Goal: Transaction & Acquisition: Obtain resource

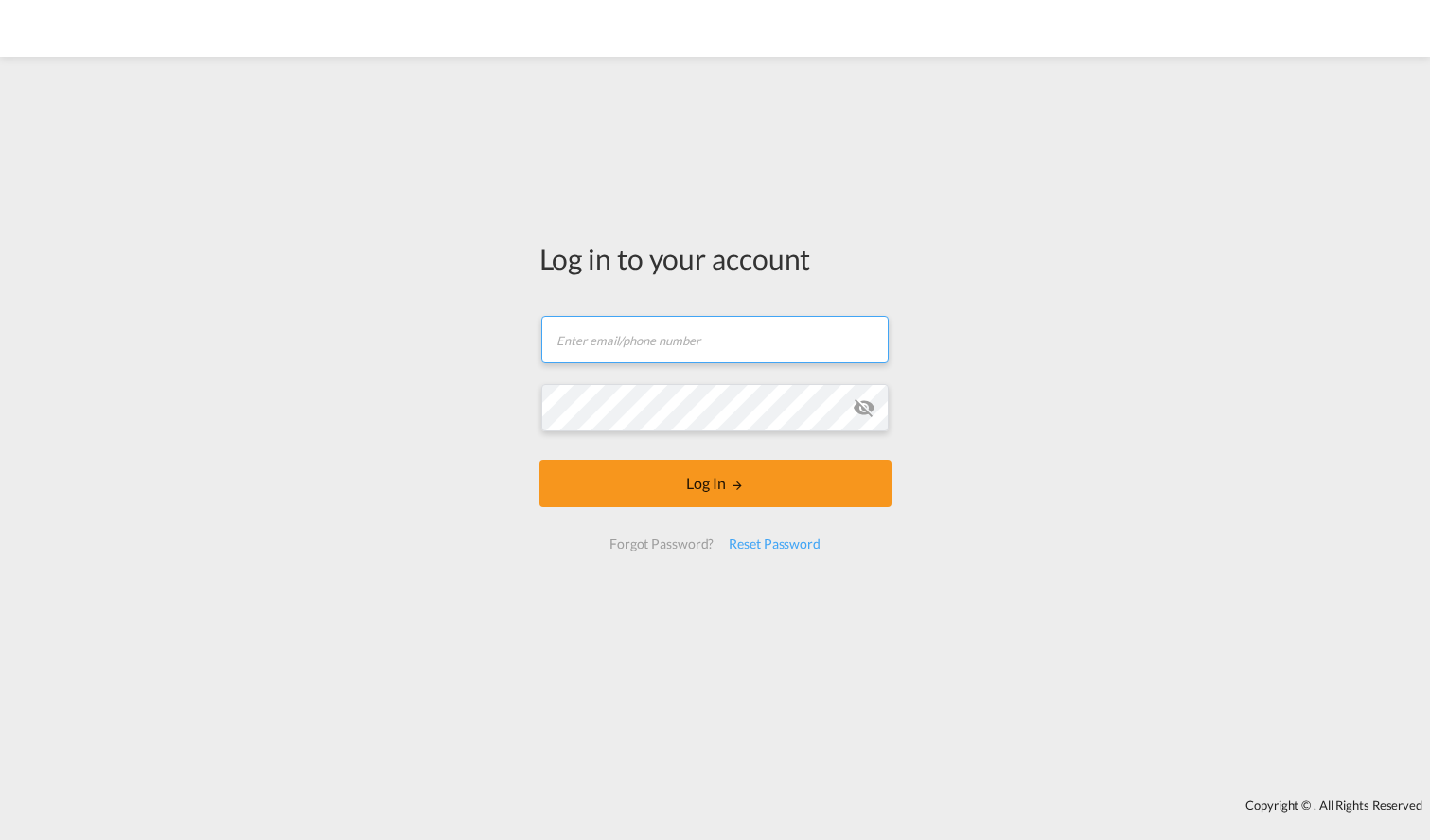
type input "[PERSON_NAME][EMAIL_ADDRESS][PERSON_NAME][DOMAIN_NAME]"
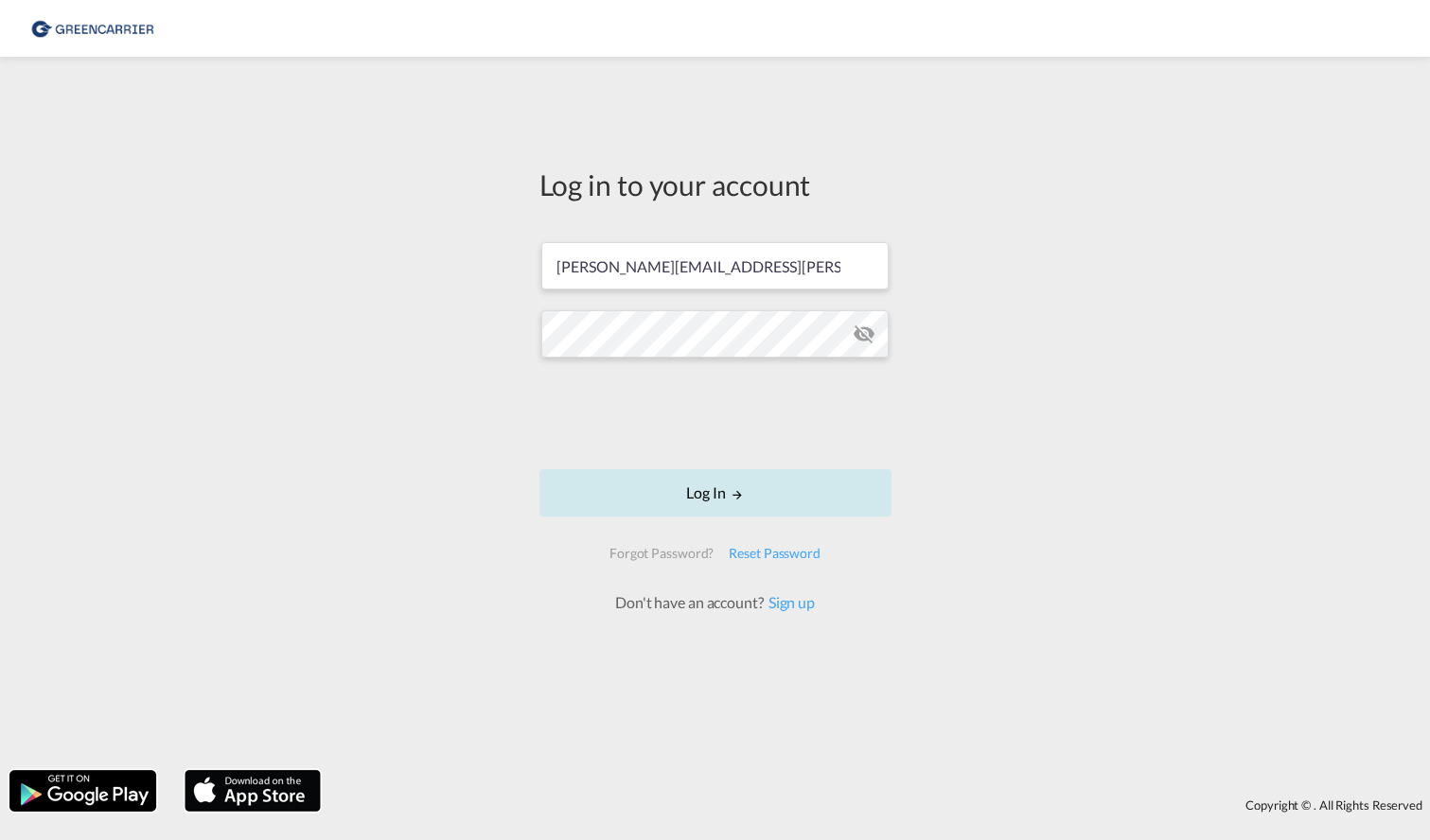
click at [707, 479] on button "Log In" at bounding box center [715, 492] width 352 height 47
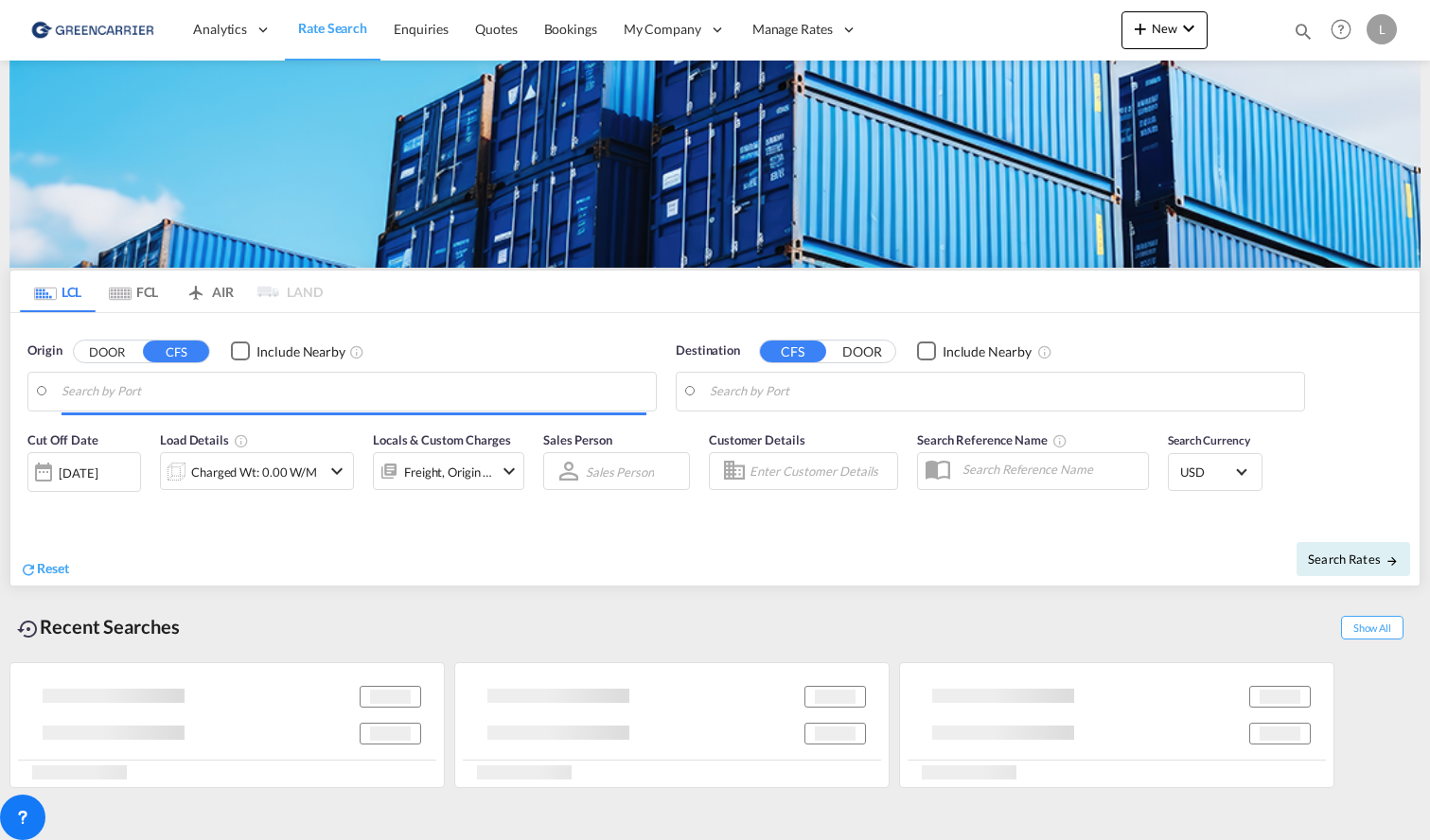
type input "[GEOGRAPHIC_DATA], NOOSL"
type input "Ningbo, ZJ, CNNGB"
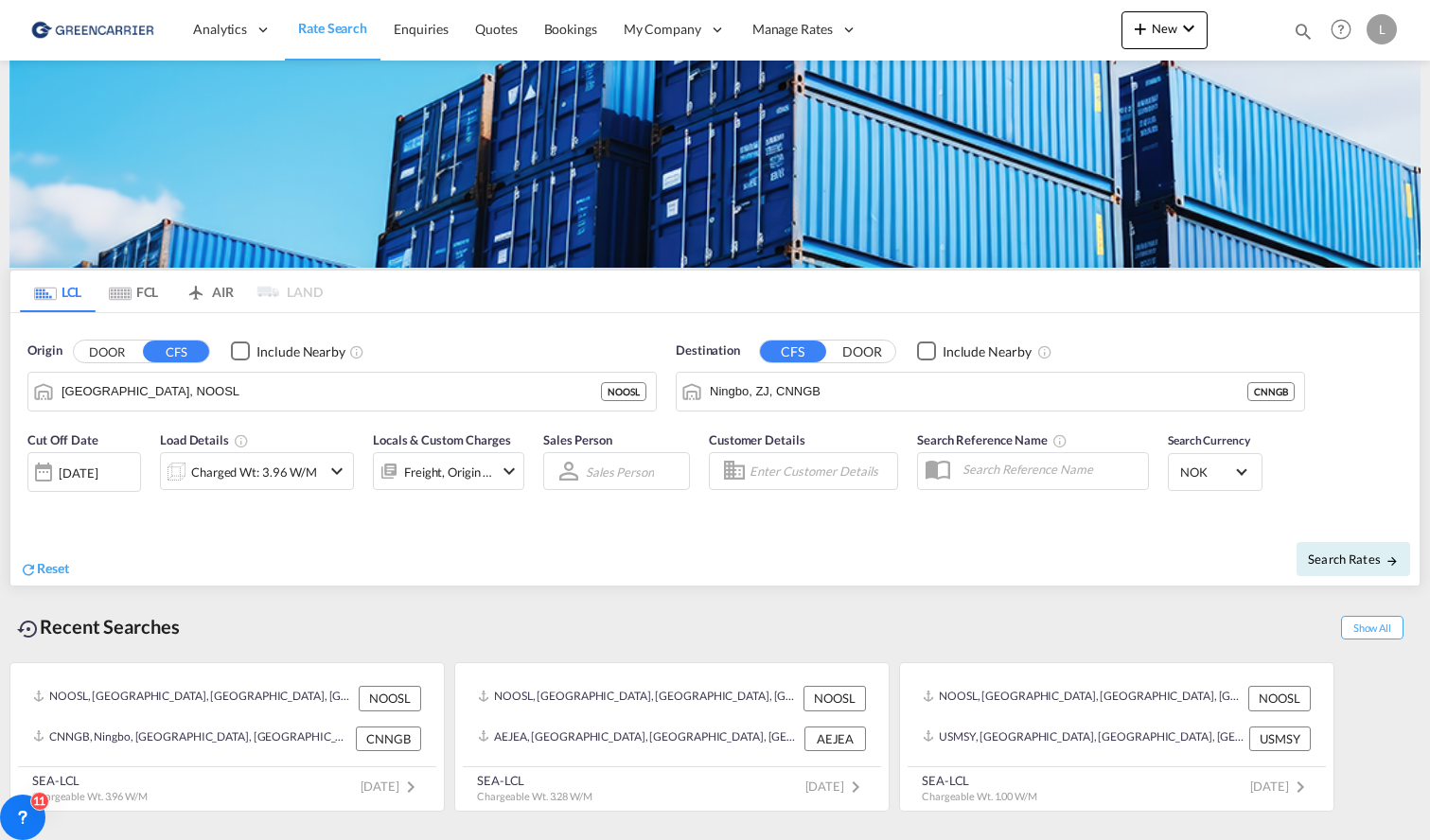
drag, startPoint x: 639, startPoint y: 469, endPoint x: 485, endPoint y: 605, distance: 205.5
click at [485, 605] on div "Recent Searches Show All" at bounding box center [715, 622] width 1411 height 52
click at [439, 27] on span "Enquiries" at bounding box center [420, 29] width 55 height 16
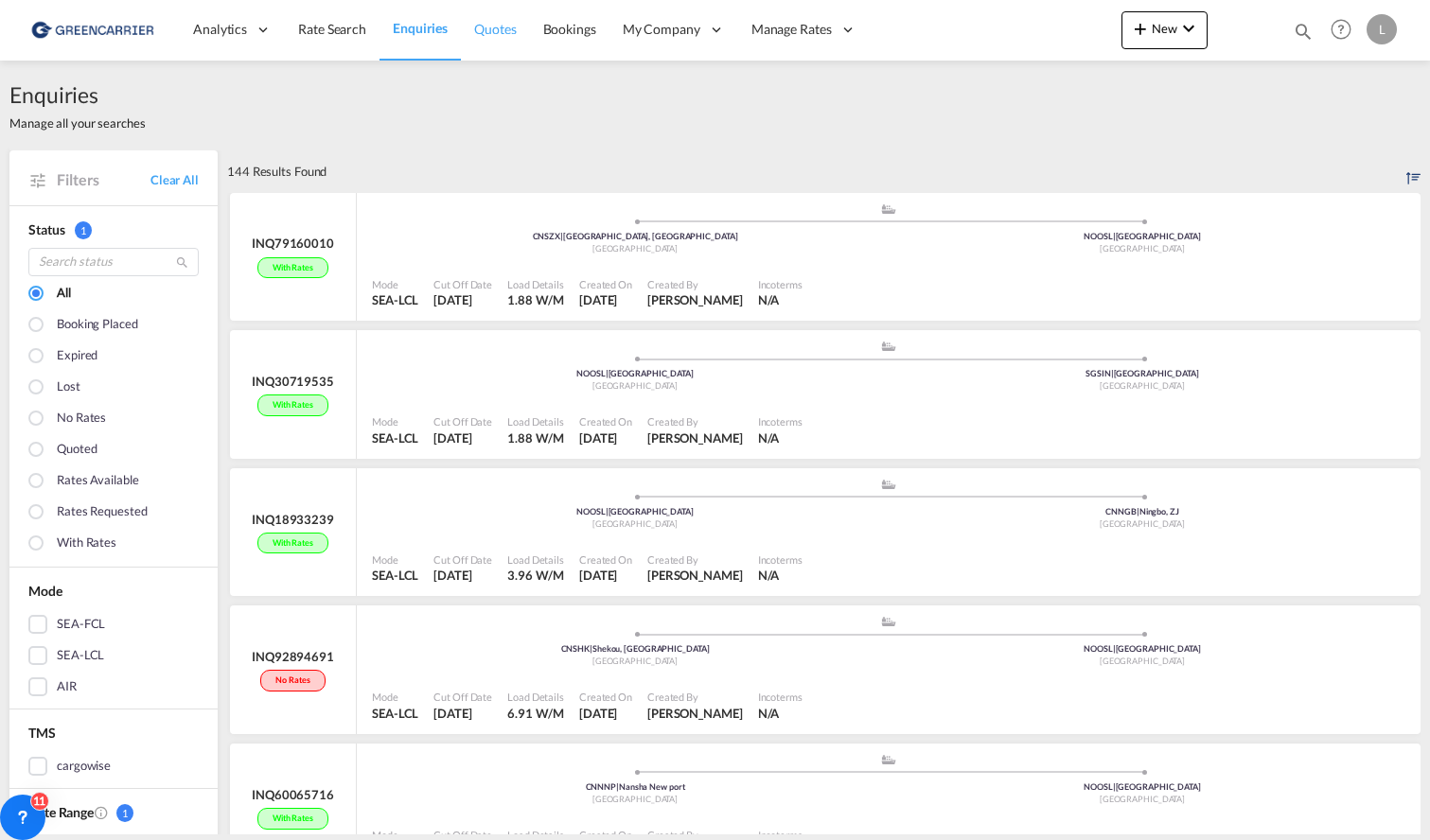
click at [467, 34] on link "Quotes" at bounding box center [495, 30] width 68 height 62
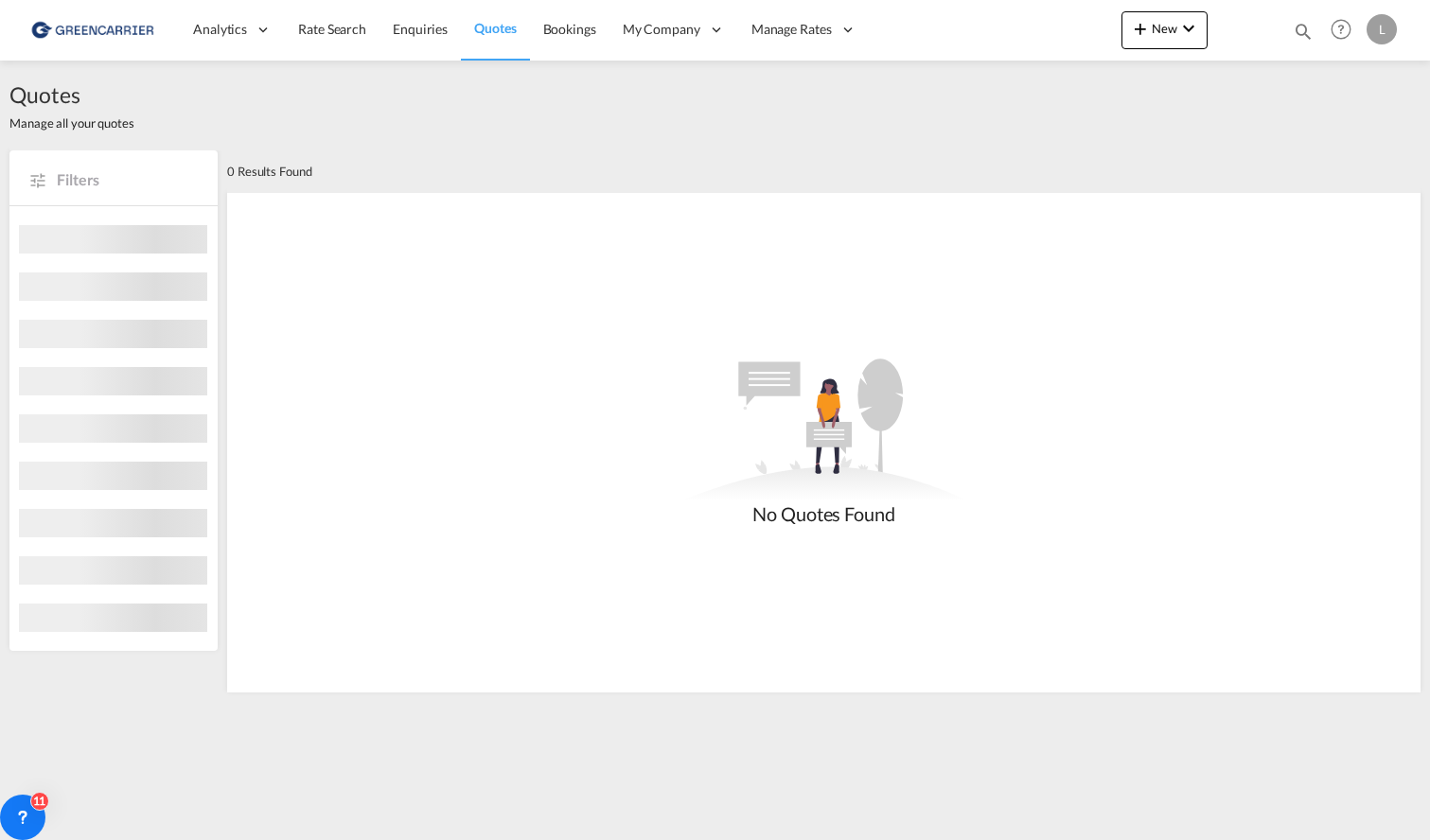
click at [114, 24] on img at bounding box center [92, 30] width 128 height 43
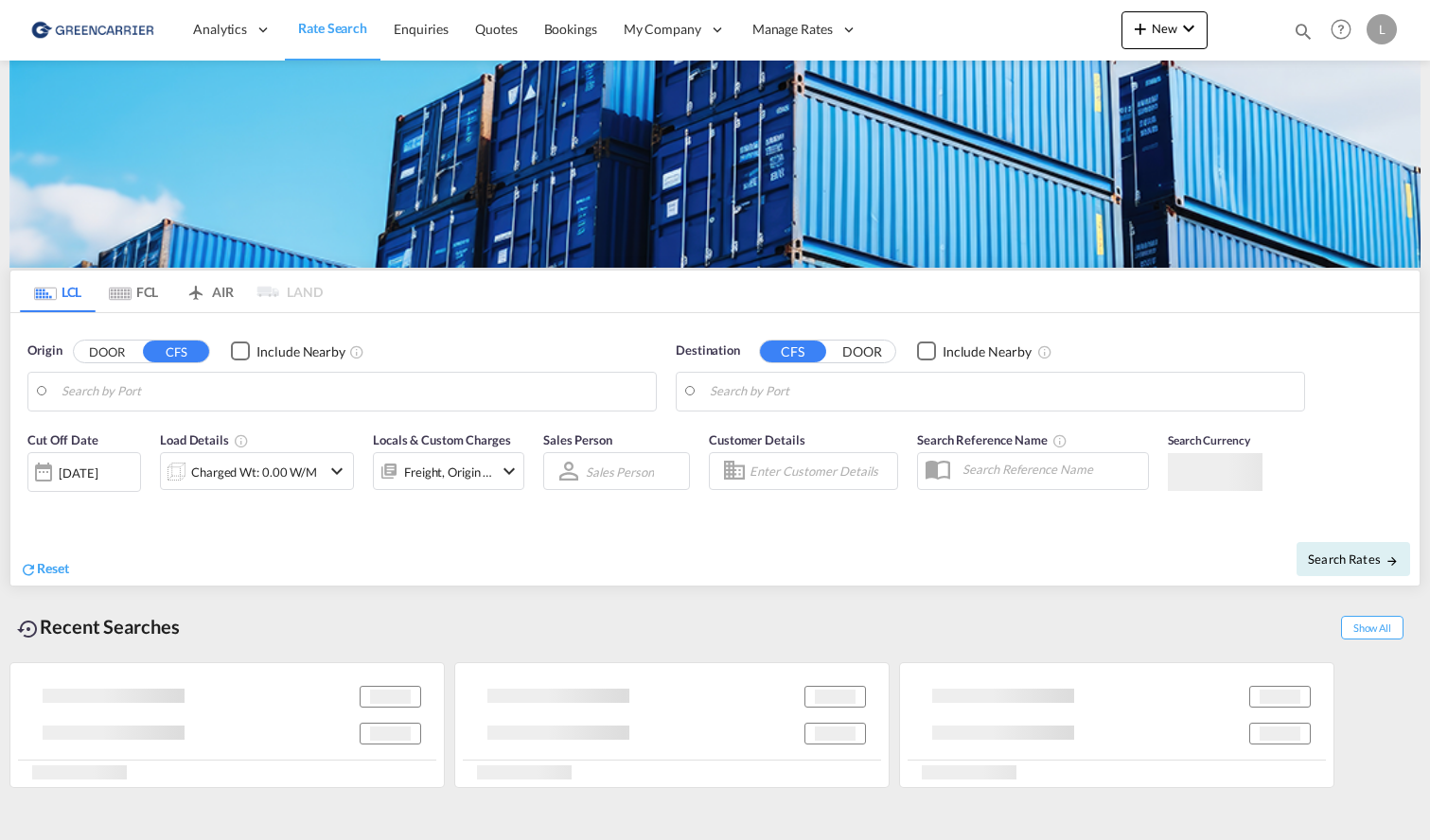
type input "[GEOGRAPHIC_DATA], NOOSL"
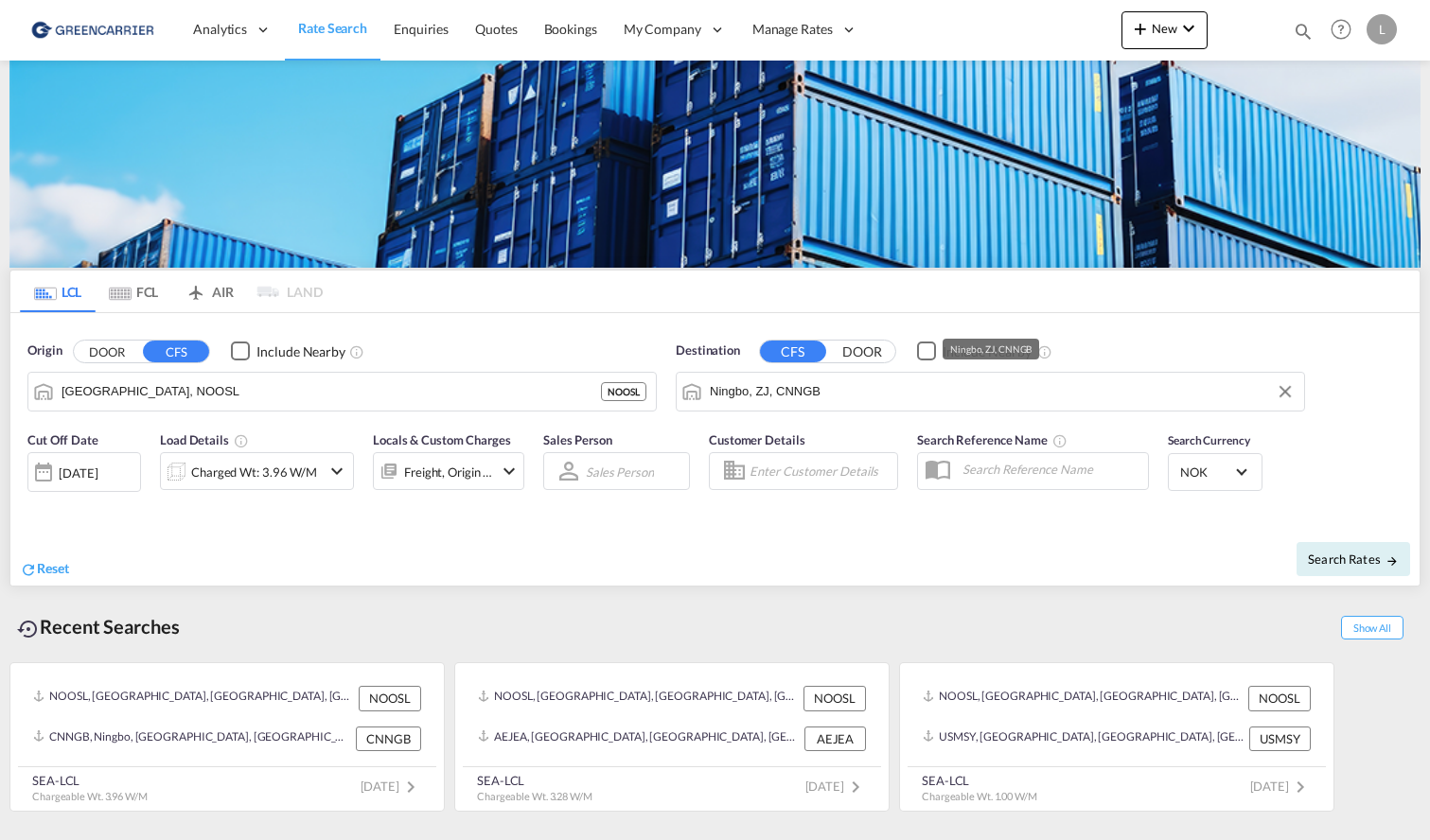
click at [852, 383] on input "Ningbo, ZJ, CNNGB" at bounding box center [1002, 391] width 585 height 28
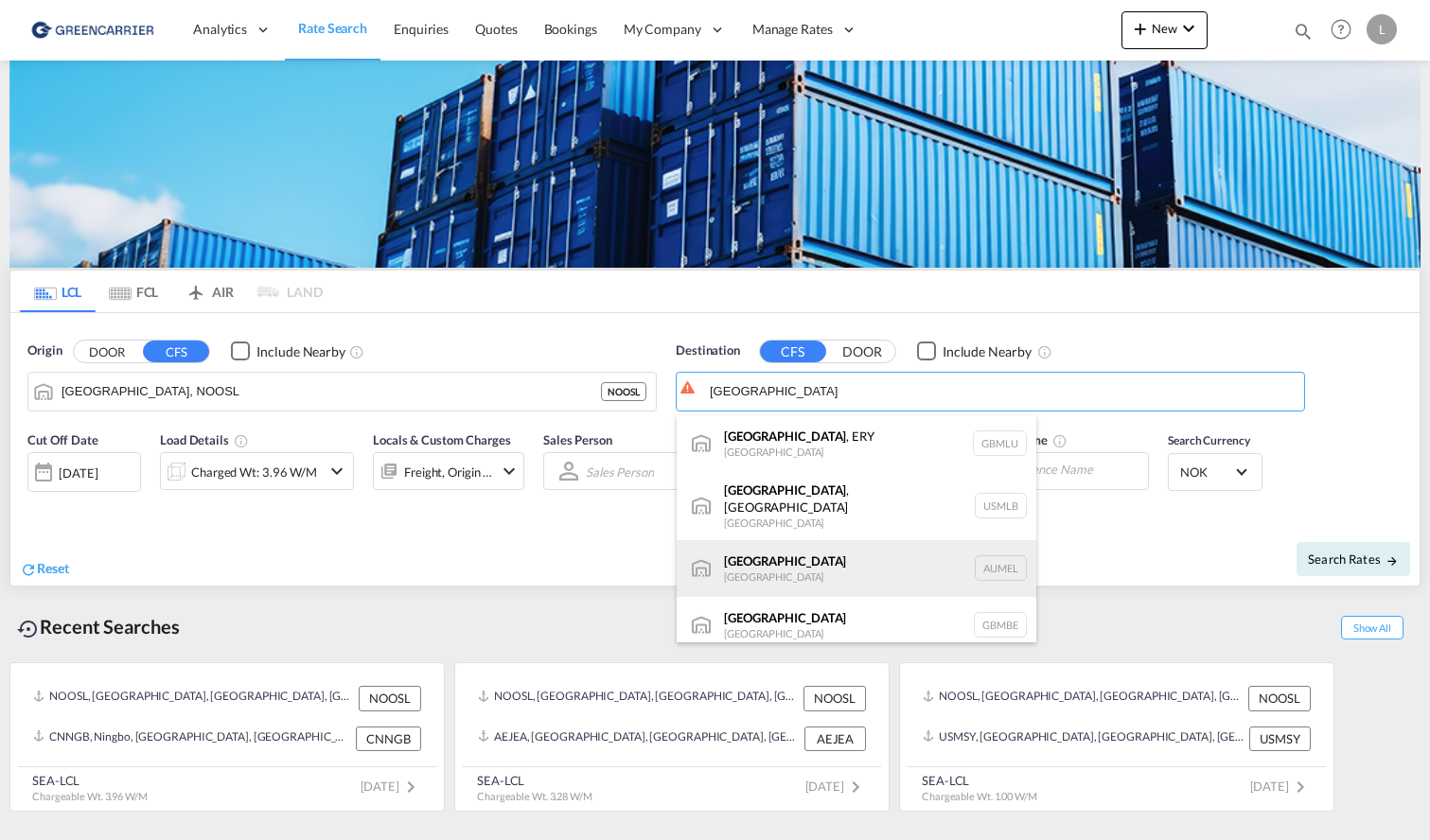
click at [843, 557] on div "Melbourne Australia AUMEL" at bounding box center [856, 568] width 359 height 57
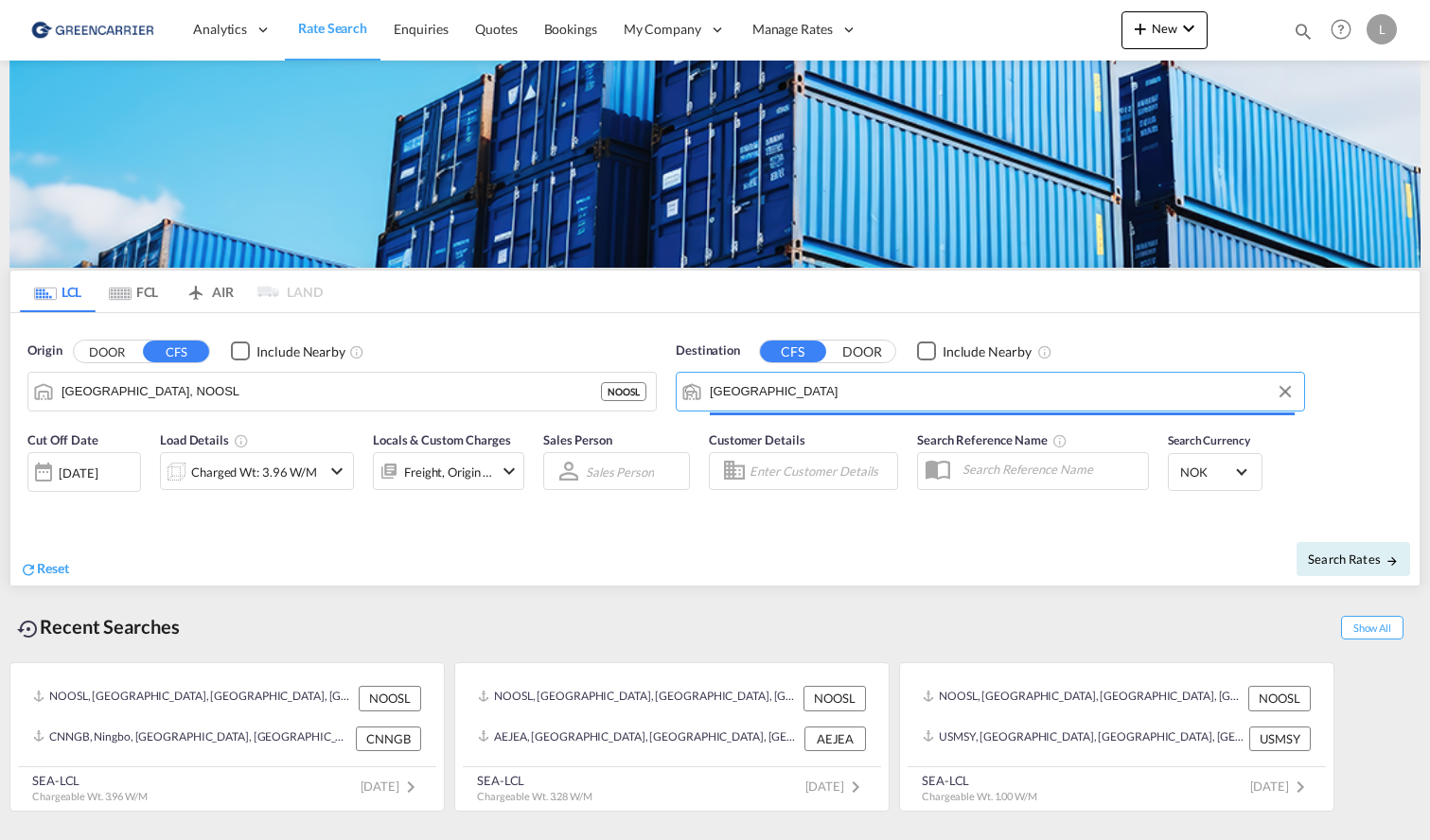
type input "Melbourne, AUMEL"
click at [1363, 568] on button "Search Rates" at bounding box center [1353, 559] width 114 height 34
type input "NOOSL to AUMEL / 1 Sep 2025"
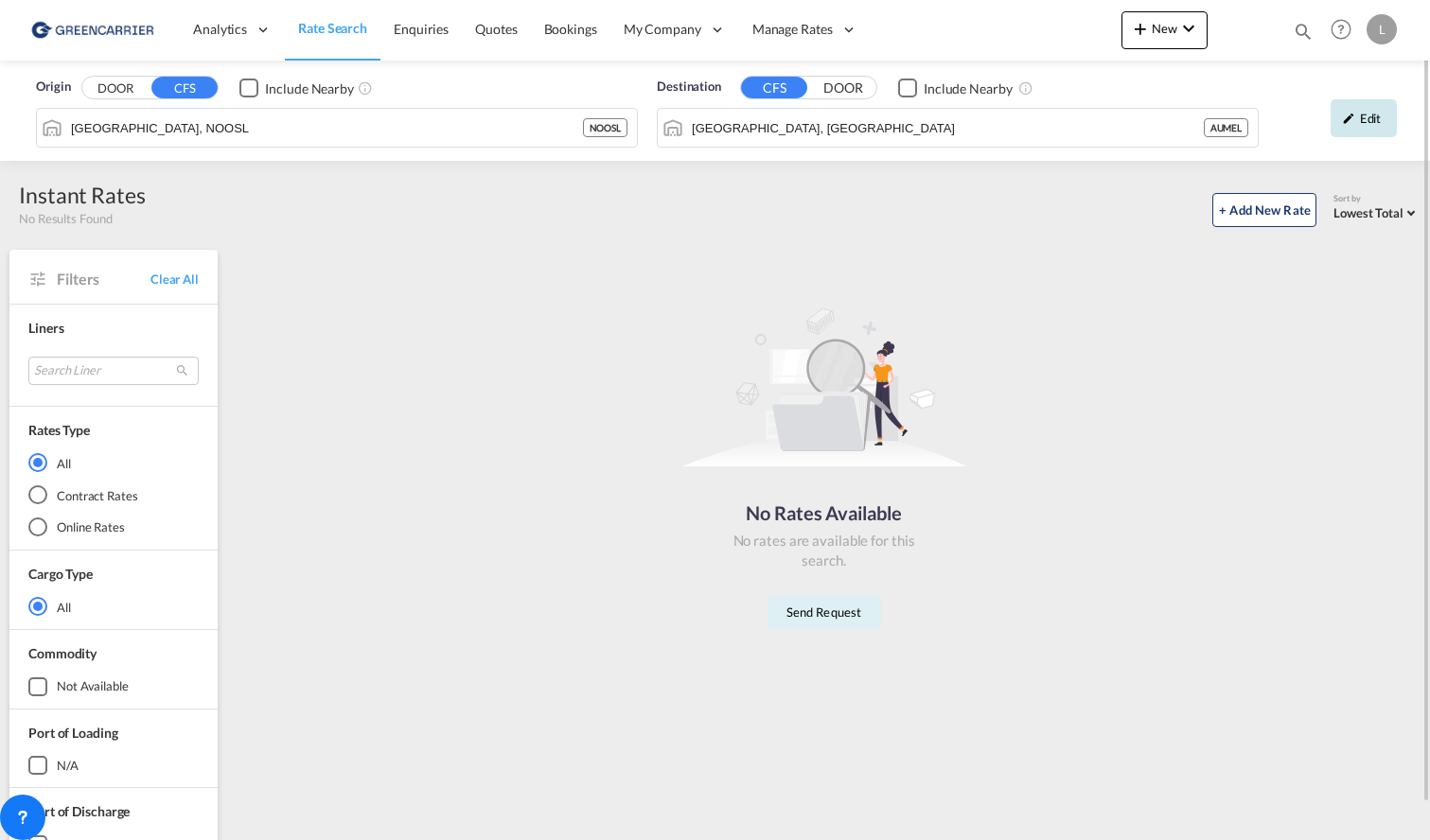
click at [1377, 121] on div "Edit" at bounding box center [1363, 119] width 66 height 38
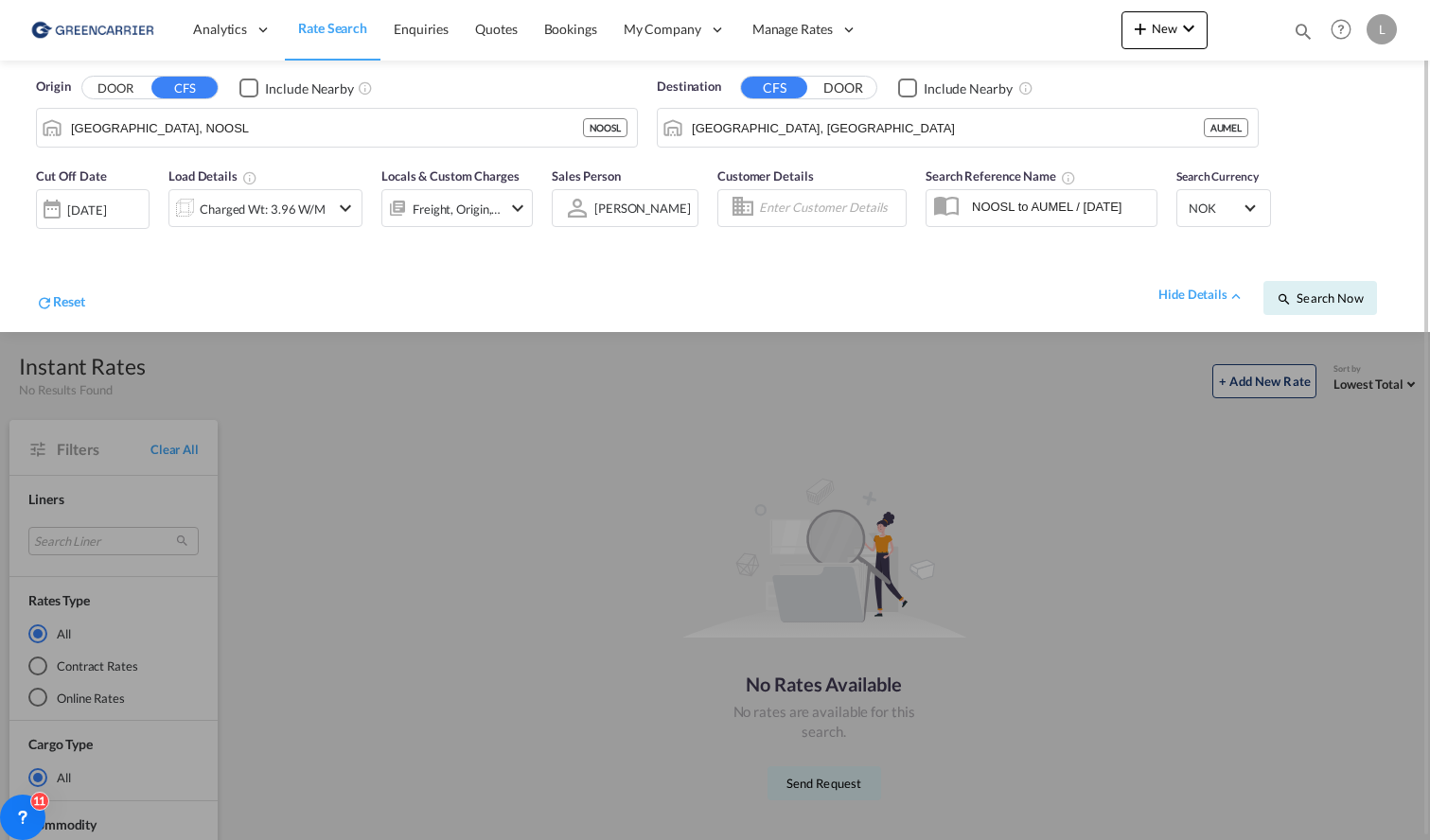
click at [1115, 199] on input "NOOSL to AUMEL / 1 Sep 2025" at bounding box center [1059, 207] width 194 height 28
click at [244, 212] on div "Charged Wt: 3.96 W/M" at bounding box center [262, 209] width 126 height 27
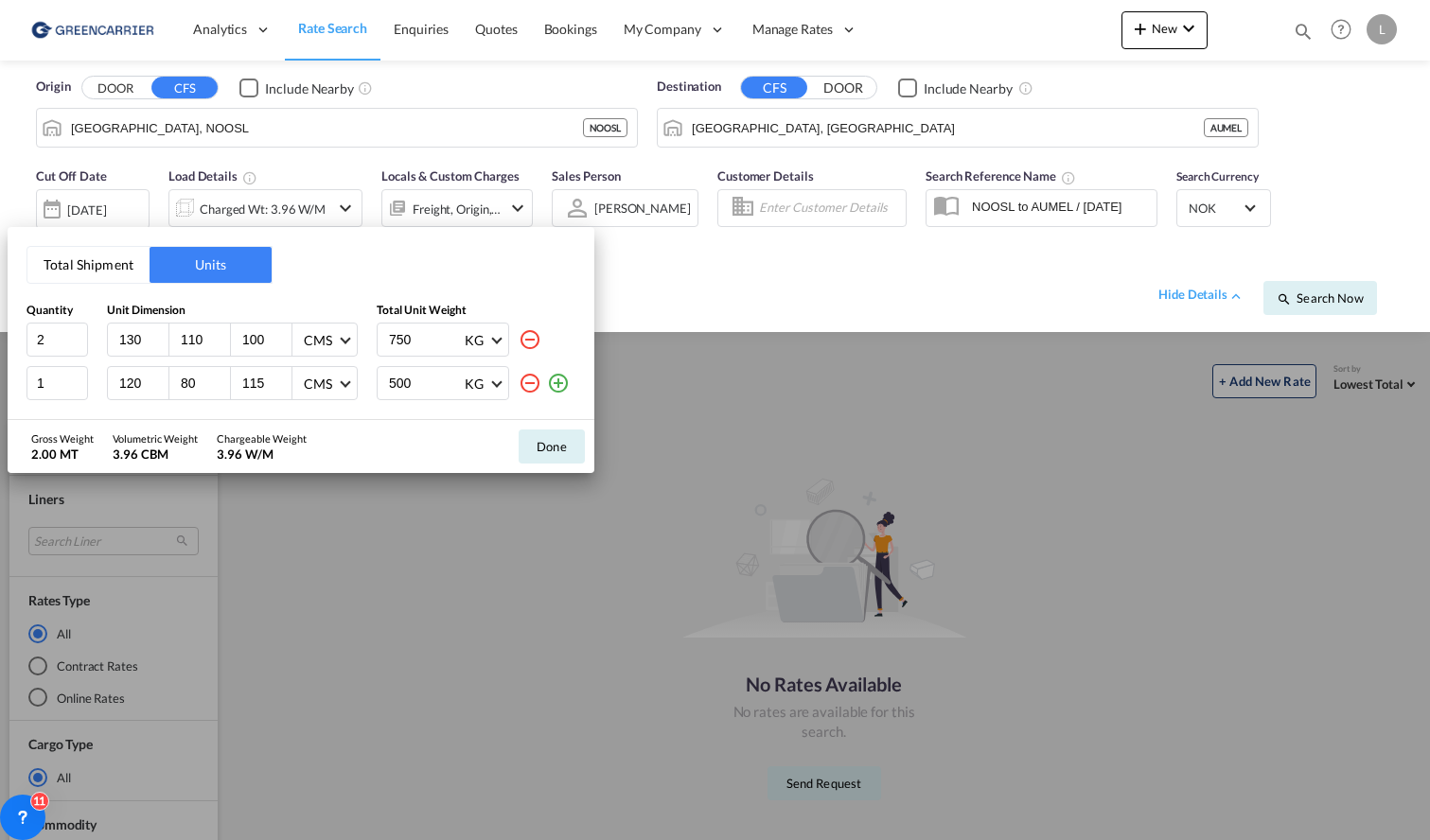
drag, startPoint x: 536, startPoint y: 385, endPoint x: 130, endPoint y: 368, distance: 406.4
click at [523, 385] on md-icon "icon-minus-circle-outline" at bounding box center [530, 383] width 23 height 23
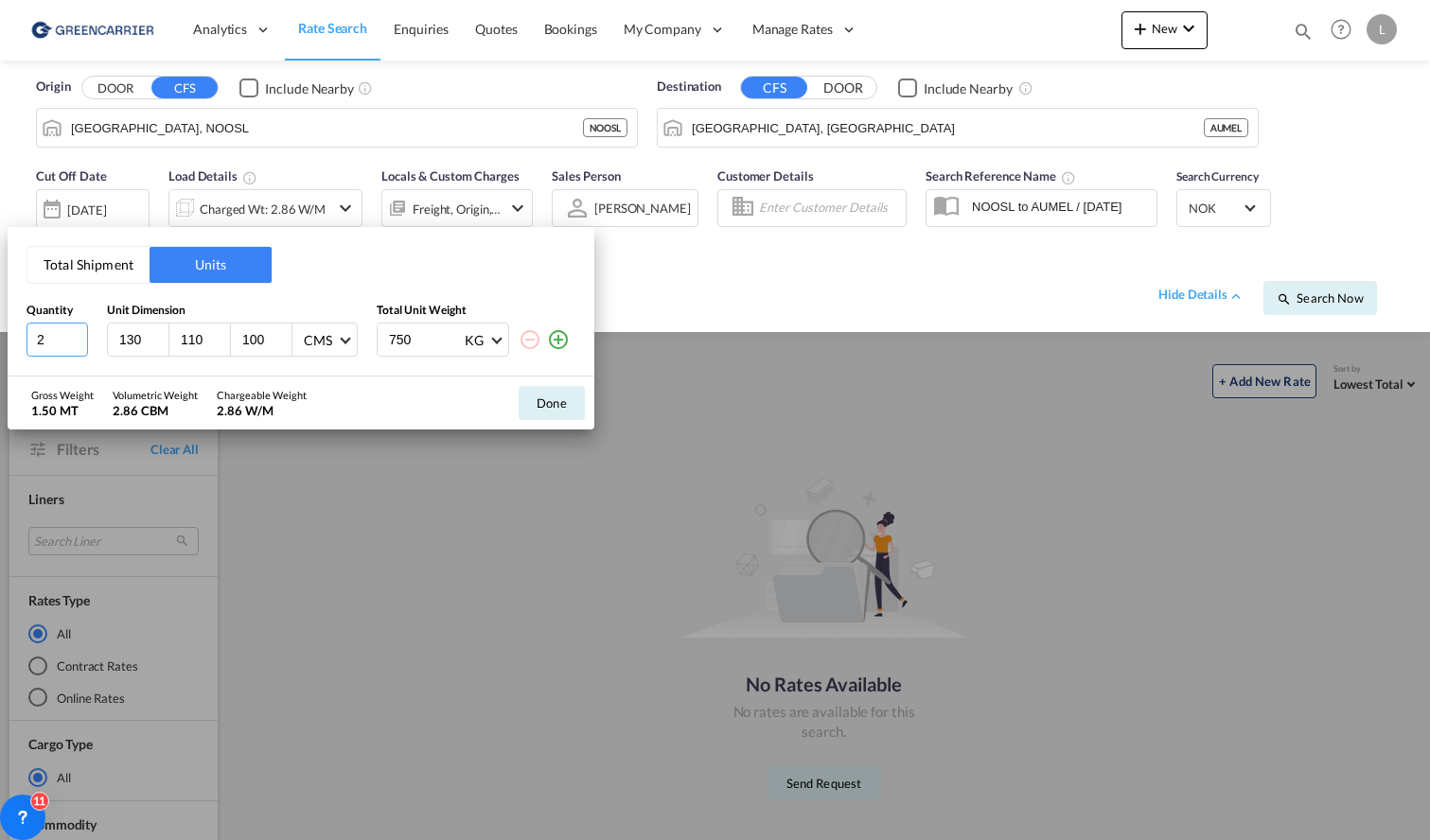
drag, startPoint x: 63, startPoint y: 341, endPoint x: -61, endPoint y: 338, distance: 124.0
click at [0, 338] on html "Analytics Reports Dashboard Rate Search Enquiries Quotes" at bounding box center [715, 420] width 1430 height 840
type input "1"
type input "125"
type input "35"
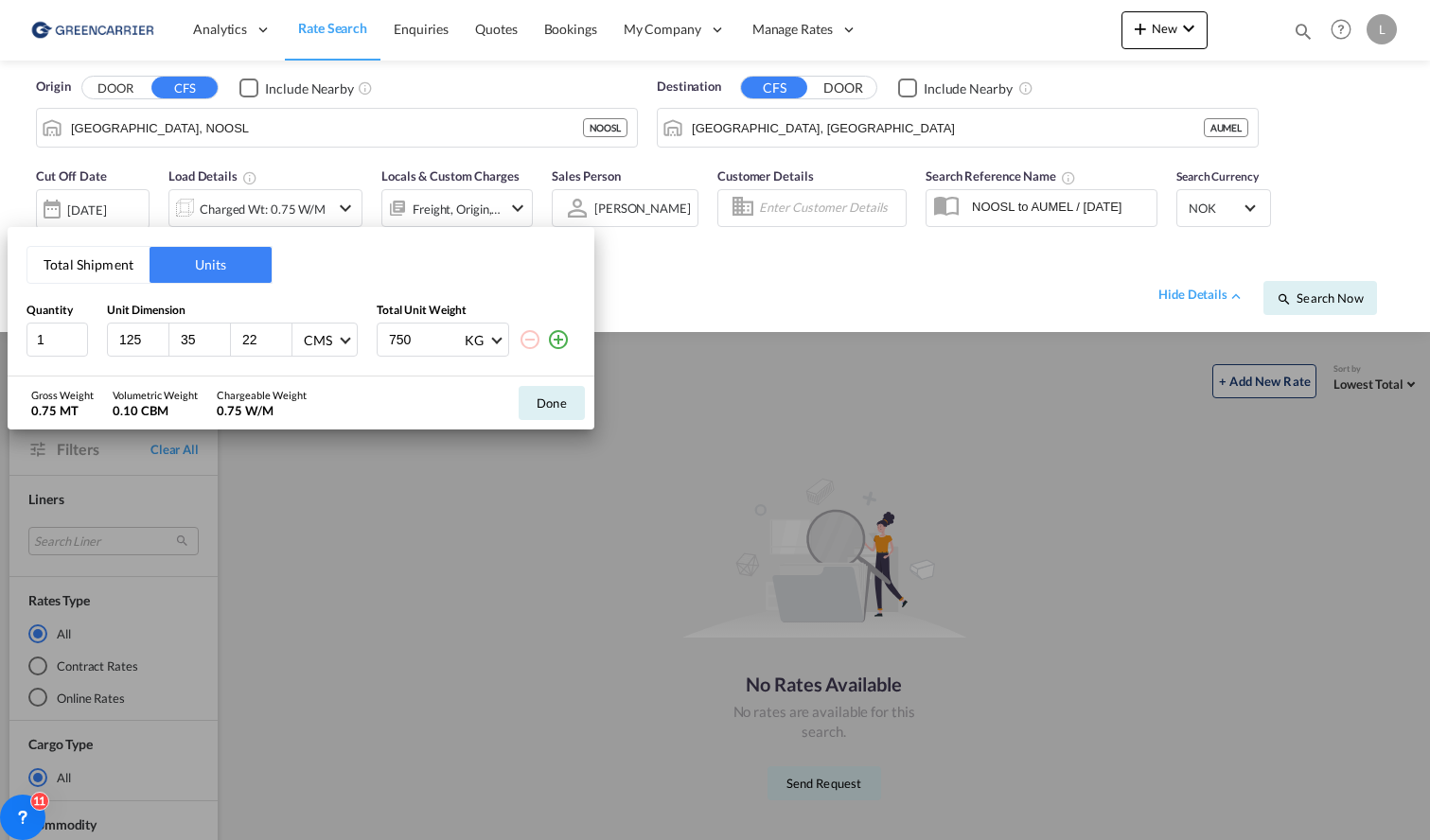
type input "22"
drag, startPoint x: 401, startPoint y: 348, endPoint x: 283, endPoint y: 343, distance: 118.1
click at [283, 343] on div "1 125 35 22 CMS CMS Inches 750 KG KG LB" at bounding box center [301, 339] width 549 height 34
type input "40"
click at [562, 411] on button "Done" at bounding box center [552, 403] width 66 height 34
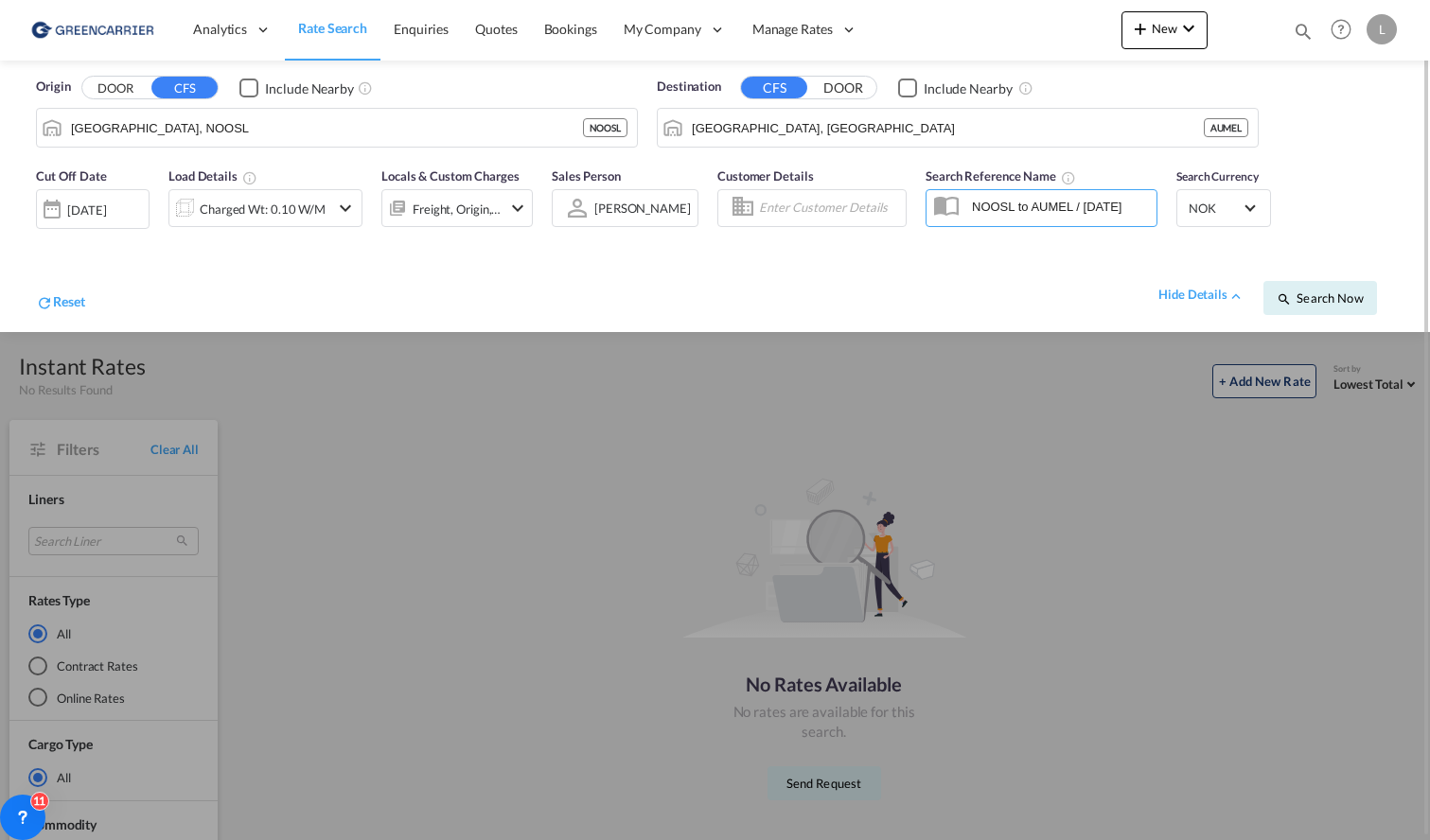
click at [1109, 210] on input "NOOSL to AUMEL / 1 Sep 2025" at bounding box center [1059, 207] width 194 height 28
click at [1090, 206] on input "NOOSL to AUMEL / 1 Sep 2025" at bounding box center [1059, 207] width 194 height 28
click at [1292, 295] on span "Search Now" at bounding box center [1319, 297] width 86 height 15
